Goal: Task Accomplishment & Management: Manage account settings

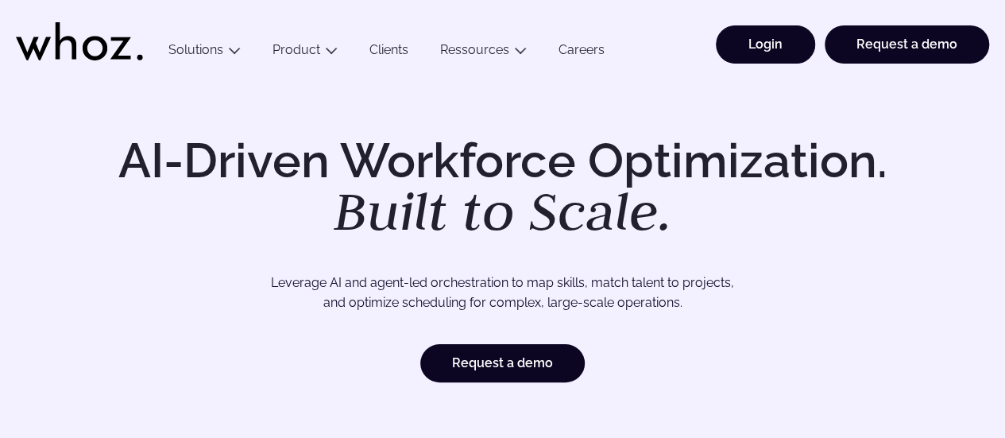
click at [785, 38] on link "Login" at bounding box center [765, 44] width 99 height 38
click at [763, 52] on link "Login" at bounding box center [765, 44] width 99 height 38
click at [737, 55] on link "Login" at bounding box center [765, 44] width 99 height 38
